Goal: Navigation & Orientation: Find specific page/section

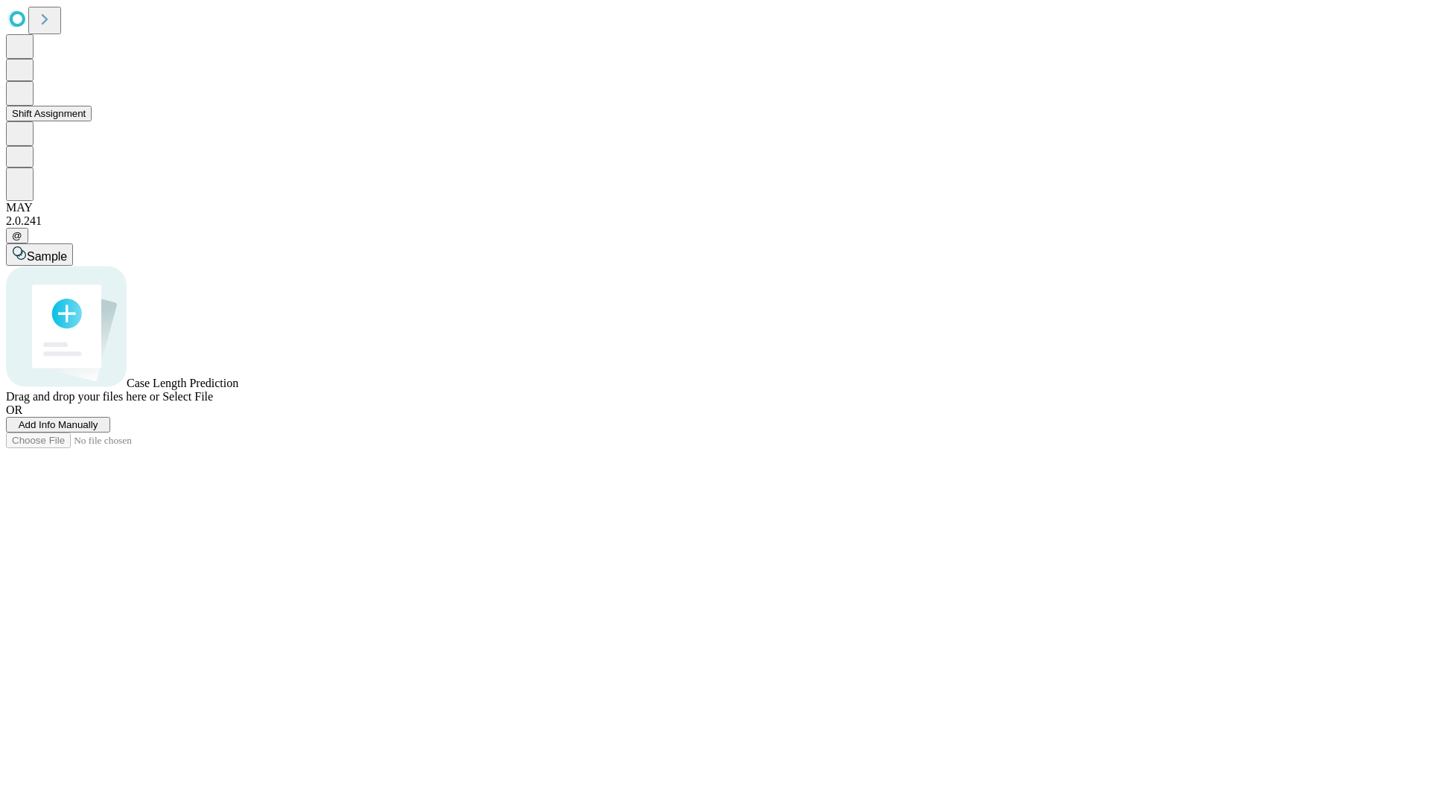
click at [92, 121] on button "Shift Assignment" at bounding box center [49, 114] width 86 height 16
